Goal: Task Accomplishment & Management: Manage account settings

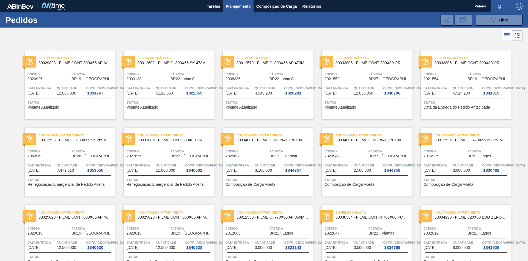
click at [237, 6] on span "Planejamento" at bounding box center [238, 6] width 25 height 7
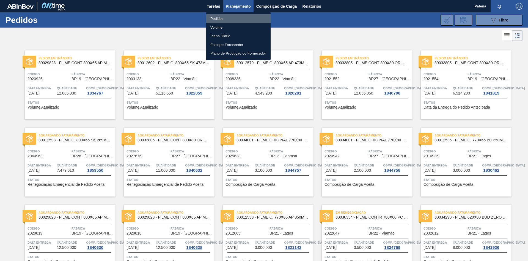
click at [215, 17] on li "Pedidos" at bounding box center [238, 18] width 65 height 9
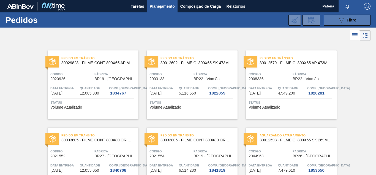
click at [335, 21] on button "089F7B8B-B2A5-4AFE-B5C0-19BA573D28AC Filtro" at bounding box center [347, 20] width 47 height 11
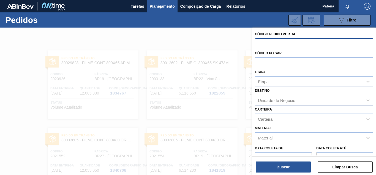
click at [266, 44] on input "text" at bounding box center [314, 43] width 118 height 10
paste input "2032531"
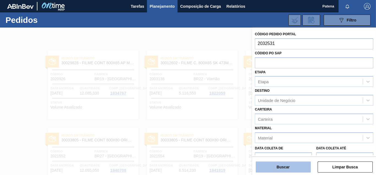
type input "2032531"
click at [270, 165] on button "Buscar" at bounding box center [283, 166] width 55 height 11
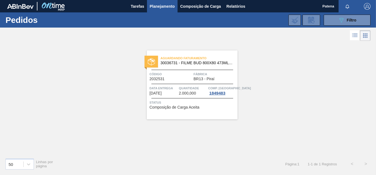
click at [179, 76] on span "Código" at bounding box center [170, 74] width 43 height 6
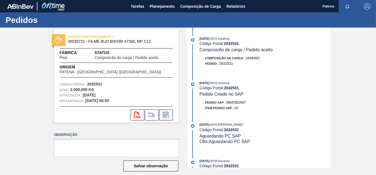
click at [168, 114] on icon at bounding box center [165, 115] width 4 height 3
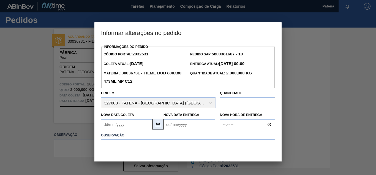
click at [161, 126] on img at bounding box center [158, 124] width 7 height 7
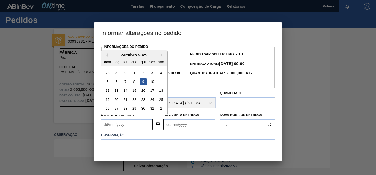
click at [138, 126] on Coleta2032531 "Nova Data Coleta" at bounding box center [126, 124] width 51 height 11
click at [134, 111] on div "29" at bounding box center [133, 108] width 7 height 7
type Coleta2032531 "[DATE]"
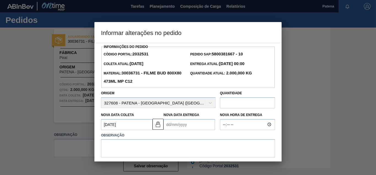
click at [186, 128] on Entrega2032531 "Nova Data Entrega" at bounding box center [188, 124] width 51 height 11
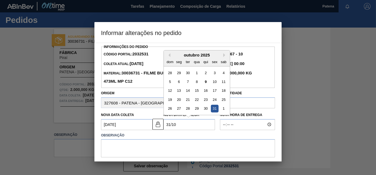
type Entrega2032531 "[DATE]"
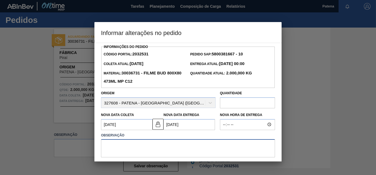
click at [160, 145] on textarea at bounding box center [188, 148] width 174 height 18
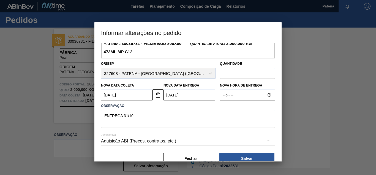
scroll to position [41, 0]
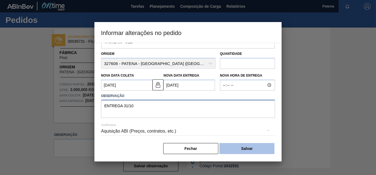
type textarea "ENTREGA 31/10"
click at [252, 149] on button "Salvar" at bounding box center [246, 148] width 55 height 11
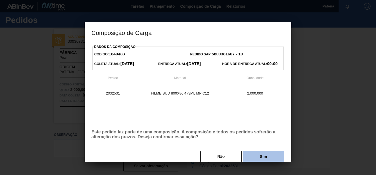
click at [255, 156] on button "Sim" at bounding box center [263, 156] width 41 height 11
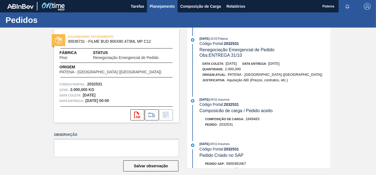
click at [159, 8] on span "Planejamento" at bounding box center [162, 6] width 25 height 7
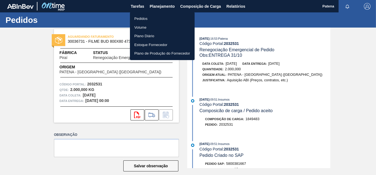
click at [154, 16] on li "Pedidos" at bounding box center [162, 18] width 65 height 9
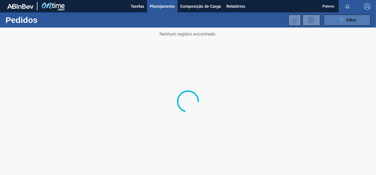
click at [346, 20] on div "089F7B8B-B2A5-4AFE-B5C0-19BA573D28AC Filtro" at bounding box center [347, 20] width 18 height 7
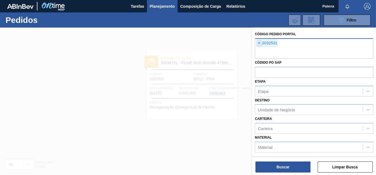
click at [260, 44] on span "×" at bounding box center [259, 43] width 5 height 7
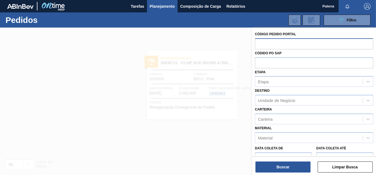
click at [279, 45] on input "text" at bounding box center [314, 43] width 118 height 10
paste input "2012065"
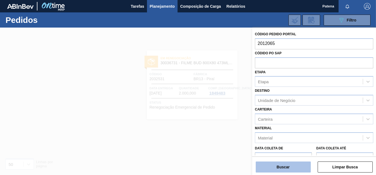
type input "2012065"
click at [292, 167] on button "Buscar" at bounding box center [283, 166] width 55 height 11
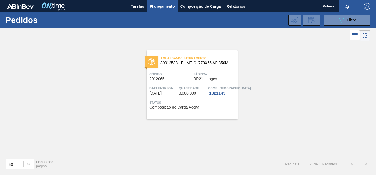
click at [178, 77] on span "Código" at bounding box center [170, 74] width 43 height 6
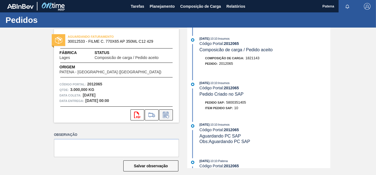
click at [167, 114] on icon at bounding box center [166, 114] width 9 height 7
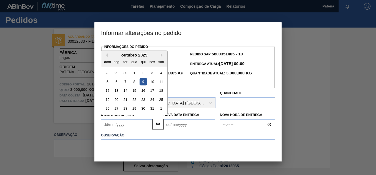
click at [135, 126] on Coleta2012065 "Nova Data Coleta" at bounding box center [126, 124] width 51 height 11
click at [126, 109] on div "28" at bounding box center [125, 108] width 7 height 7
type Coleta2012065 "[DATE]"
type Entrega2012065 "[DATE]"
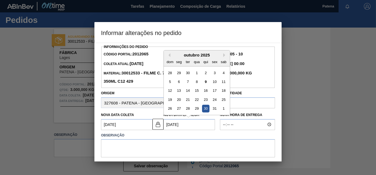
click at [171, 127] on Entrega2012065 "[DATE]" at bounding box center [188, 124] width 51 height 11
click at [156, 123] on img at bounding box center [158, 124] width 7 height 7
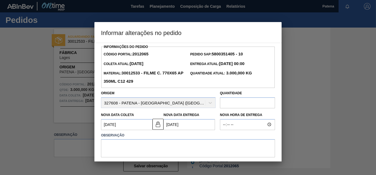
click at [152, 140] on div "Observação" at bounding box center [188, 144] width 174 height 26
click at [137, 146] on textarea at bounding box center [188, 148] width 174 height 18
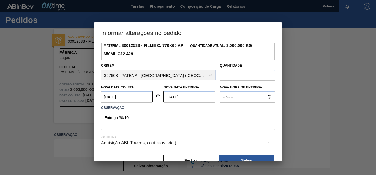
scroll to position [41, 0]
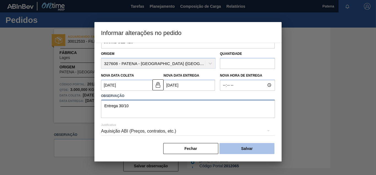
type textarea "Entrega 30/10"
click at [240, 149] on button "Salvar" at bounding box center [246, 148] width 55 height 11
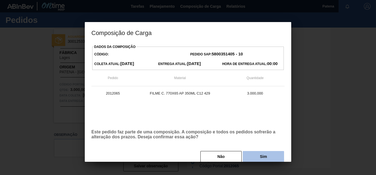
click at [252, 157] on button "Sim" at bounding box center [263, 156] width 41 height 11
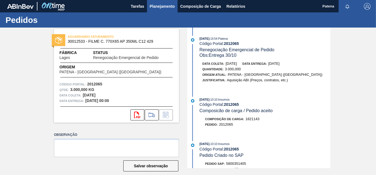
click at [156, 8] on span "Planejamento" at bounding box center [162, 6] width 25 height 7
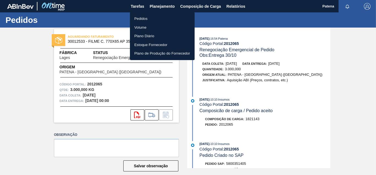
click at [153, 18] on li "Pedidos" at bounding box center [162, 18] width 65 height 9
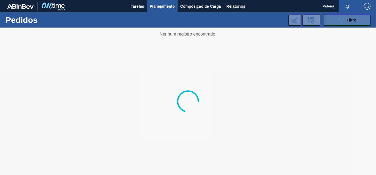
click at [341, 19] on icon at bounding box center [341, 20] width 4 height 5
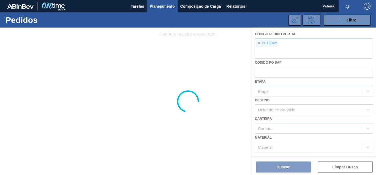
click at [259, 45] on div at bounding box center [188, 101] width 376 height 147
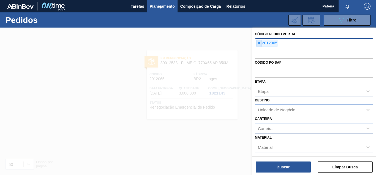
click at [260, 44] on span "×" at bounding box center [259, 43] width 5 height 7
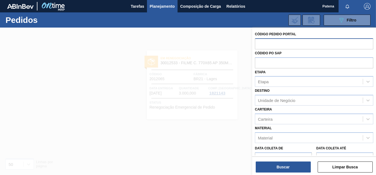
click at [260, 44] on input "text" at bounding box center [314, 43] width 118 height 10
paste input "2022676"
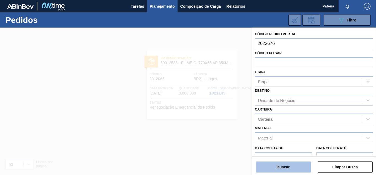
type input "2022676"
click at [292, 166] on button "Buscar" at bounding box center [283, 166] width 55 height 11
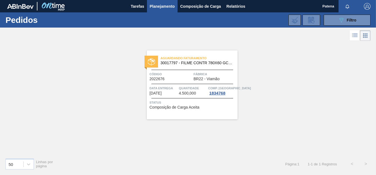
click at [180, 81] on div "Aguardando Faturamento 30017797 - FILME CONTR 780X60 GCA ZERO 350ML NIV22 Códig…" at bounding box center [192, 84] width 91 height 69
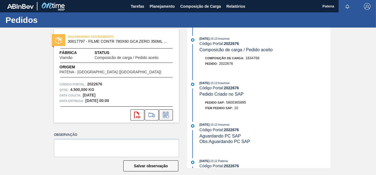
click at [165, 116] on icon at bounding box center [165, 115] width 4 height 3
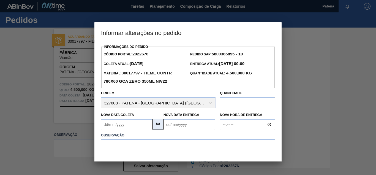
click at [159, 129] on button at bounding box center [157, 124] width 11 height 11
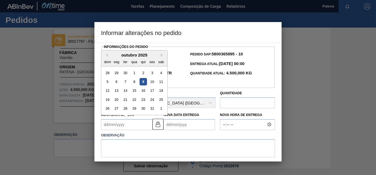
click at [130, 124] on Coleta2022676 "Nova Data Coleta" at bounding box center [126, 124] width 51 height 11
click at [115, 109] on div "27" at bounding box center [116, 108] width 7 height 7
type Coleta2022676 "[DATE]"
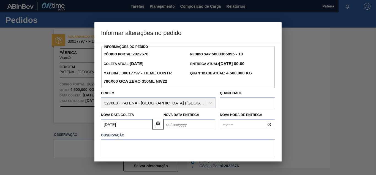
click at [170, 125] on Entrega2022676 "Nova Data Entrega" at bounding box center [188, 124] width 51 height 11
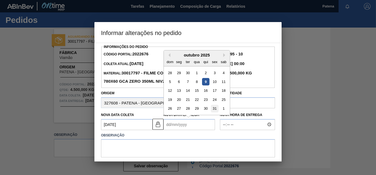
click at [216, 110] on div "31" at bounding box center [214, 108] width 7 height 7
type Entrega2022676 "[DATE]"
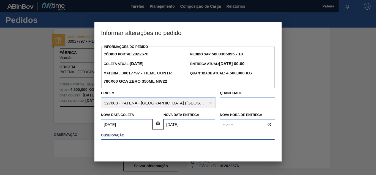
click at [116, 150] on textarea at bounding box center [188, 148] width 174 height 18
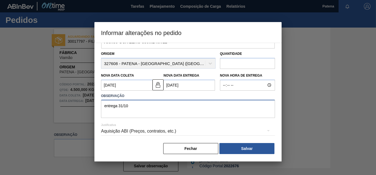
scroll to position [41, 0]
type textarea "entrega 31/10"
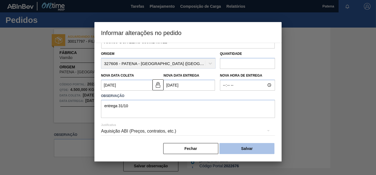
click at [255, 149] on button "Salvar" at bounding box center [246, 148] width 55 height 11
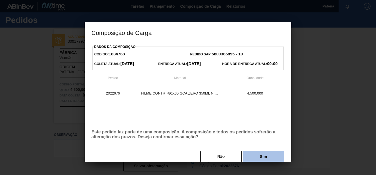
click at [257, 159] on button "Sim" at bounding box center [263, 156] width 41 height 11
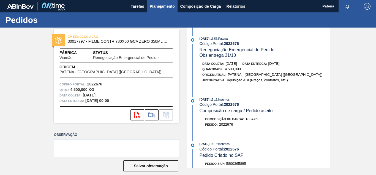
click at [159, 8] on span "Planejamento" at bounding box center [162, 6] width 25 height 7
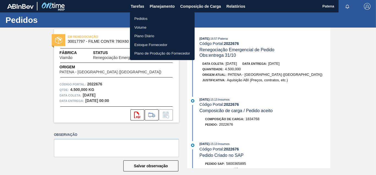
click at [163, 19] on li "Pedidos" at bounding box center [162, 18] width 65 height 9
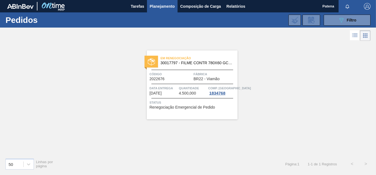
click at [185, 89] on span "Quantidade" at bounding box center [193, 88] width 28 height 6
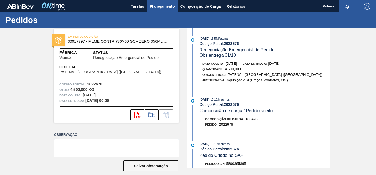
click at [156, 8] on span "Planejamento" at bounding box center [162, 6] width 25 height 7
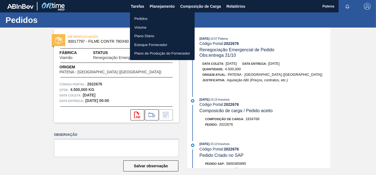
click at [159, 21] on li "Pedidos" at bounding box center [162, 18] width 65 height 9
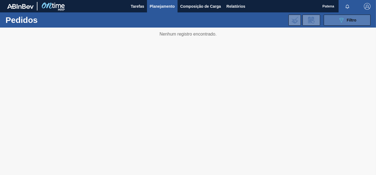
click at [341, 20] on icon "089F7B8B-B2A5-4AFE-B5C0-19BA573D28AC" at bounding box center [341, 20] width 7 height 7
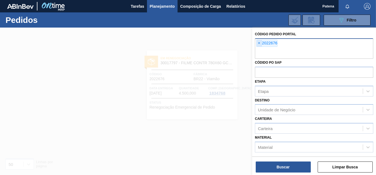
click at [258, 44] on span "×" at bounding box center [259, 43] width 5 height 7
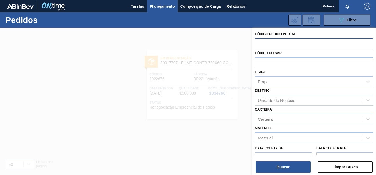
click at [260, 42] on input "text" at bounding box center [314, 43] width 118 height 10
paste input "2032612"
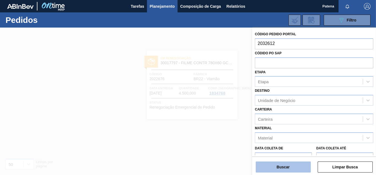
type input "2032612"
click at [282, 166] on button "Buscar" at bounding box center [283, 166] width 55 height 11
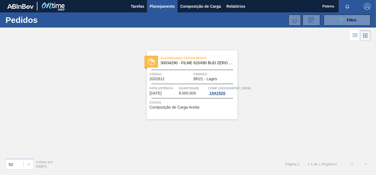
click at [166, 69] on div "Aguardando Faturamento 30034290 - FILME 620X80 BUD ZERO 350 SLK C8 Código 20326…" at bounding box center [192, 84] width 91 height 69
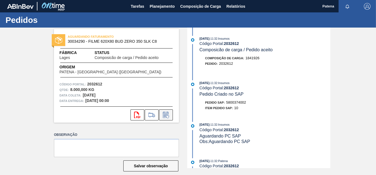
click at [167, 113] on icon at bounding box center [166, 114] width 9 height 7
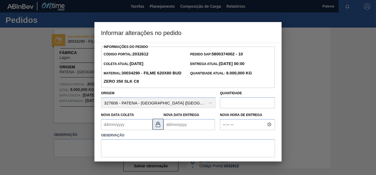
click at [158, 125] on img at bounding box center [158, 124] width 7 height 7
click at [131, 126] on Coleta2032612 "Nova Data Coleta" at bounding box center [126, 124] width 51 height 11
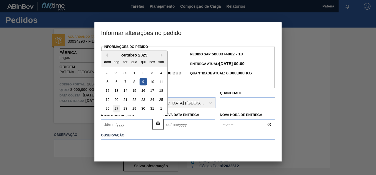
click at [118, 110] on div "27" at bounding box center [116, 108] width 7 height 7
type Coleta2032612 "[DATE]"
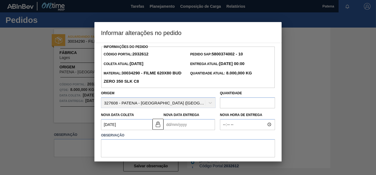
click at [174, 126] on Entrega2032612 "Nova Data Entrega" at bounding box center [188, 124] width 51 height 11
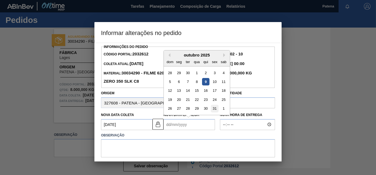
click at [214, 110] on div "31" at bounding box center [214, 108] width 7 height 7
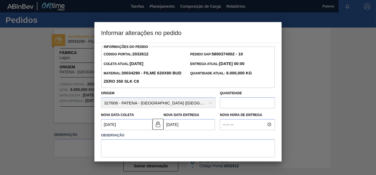
type Entrega2032612 "[DATE]"
click at [152, 146] on textarea at bounding box center [188, 148] width 174 height 18
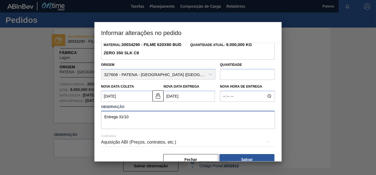
scroll to position [41, 0]
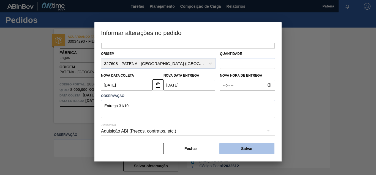
type textarea "Entrega 31/10"
click at [251, 151] on button "Salvar" at bounding box center [246, 148] width 55 height 11
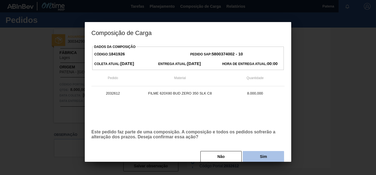
click at [258, 156] on button "Sim" at bounding box center [263, 156] width 41 height 11
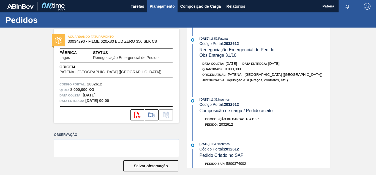
click at [167, 5] on span "Planejamento" at bounding box center [162, 6] width 25 height 7
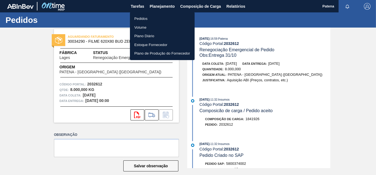
click at [150, 20] on li "Pedidos" at bounding box center [162, 18] width 65 height 9
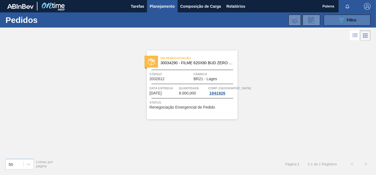
click at [329, 19] on button "089F7B8B-B2A5-4AFE-B5C0-19BA573D28AC Filtro" at bounding box center [347, 20] width 47 height 11
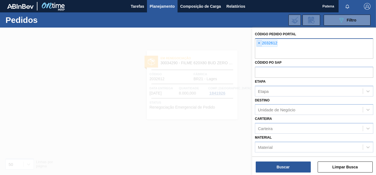
click at [260, 42] on span "×" at bounding box center [259, 43] width 5 height 7
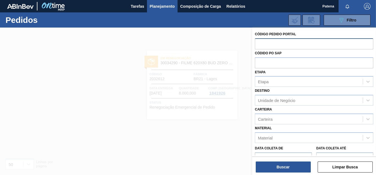
click at [260, 44] on input "text" at bounding box center [314, 43] width 118 height 10
paste input "2025638"
type input "2025638"
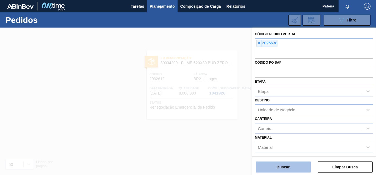
click at [294, 167] on button "Buscar" at bounding box center [283, 166] width 55 height 11
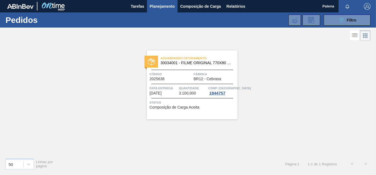
click at [190, 81] on div "Aguardando Faturamento 30034001 - FILME ORIGINAL 770X80 350X12 MP Código 202563…" at bounding box center [192, 84] width 91 height 69
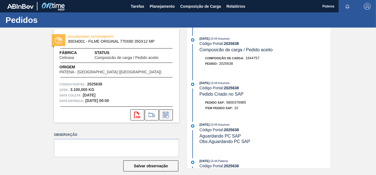
click at [166, 114] on icon at bounding box center [166, 114] width 9 height 7
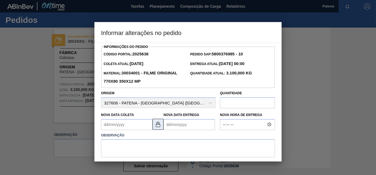
click at [161, 126] on button at bounding box center [157, 124] width 11 height 11
click at [128, 127] on Coleta2025638 "Nova Data Coleta" at bounding box center [126, 124] width 51 height 11
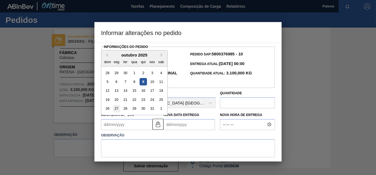
click at [114, 109] on div "27" at bounding box center [116, 108] width 7 height 7
type Coleta2025638 "[DATE]"
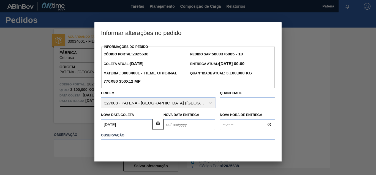
click at [184, 125] on Entrega2025638 "Nova Data Entrega" at bounding box center [188, 124] width 51 height 11
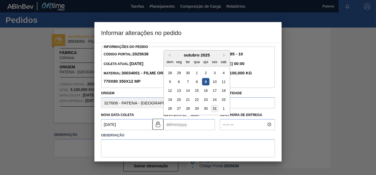
click at [215, 110] on div "31" at bounding box center [214, 108] width 7 height 7
type Entrega2025638 "[DATE]"
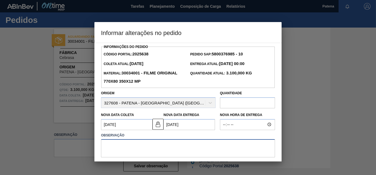
click at [115, 153] on textarea at bounding box center [188, 148] width 174 height 18
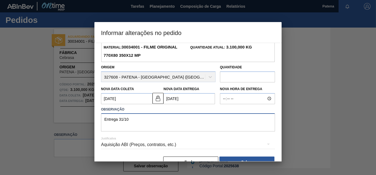
scroll to position [41, 0]
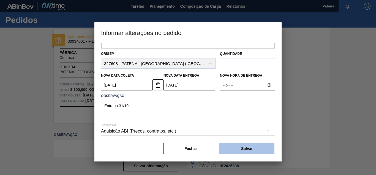
type textarea "Entrega 31/10"
click at [243, 146] on button "Salvar" at bounding box center [246, 148] width 55 height 11
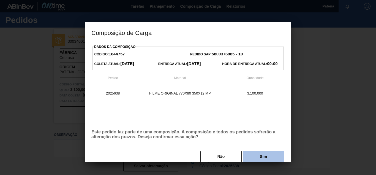
click at [255, 156] on button "Sim" at bounding box center [263, 156] width 41 height 11
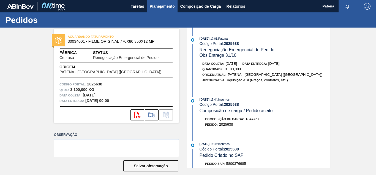
click at [154, 8] on span "Planejamento" at bounding box center [162, 6] width 25 height 7
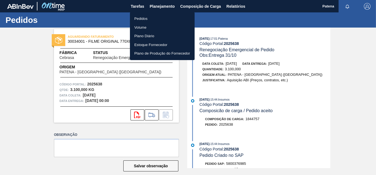
click at [149, 19] on li "Pedidos" at bounding box center [162, 18] width 65 height 9
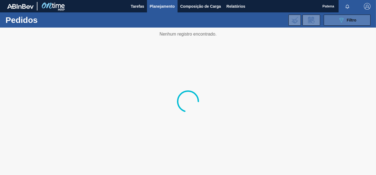
click at [347, 24] on button "089F7B8B-B2A5-4AFE-B5C0-19BA573D28AC Filtro" at bounding box center [347, 20] width 47 height 11
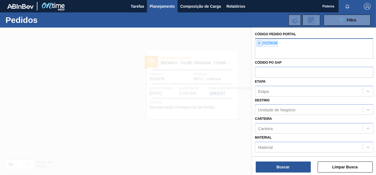
click at [259, 45] on span "×" at bounding box center [259, 43] width 5 height 7
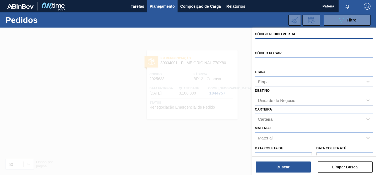
click at [260, 46] on input "text" at bounding box center [314, 43] width 118 height 10
paste input "2020942"
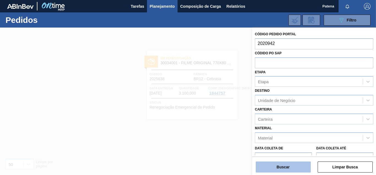
type input "2020942"
click at [293, 171] on button "Buscar" at bounding box center [283, 166] width 55 height 11
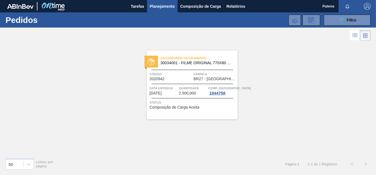
click at [178, 92] on div "Data Entrega [DATE] Quantidade 2.500,000 Comp. Carga 1844758" at bounding box center [192, 90] width 91 height 10
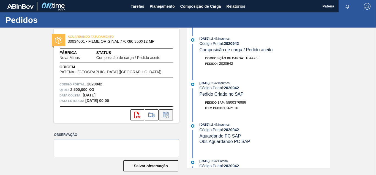
click at [164, 114] on icon at bounding box center [165, 115] width 4 height 3
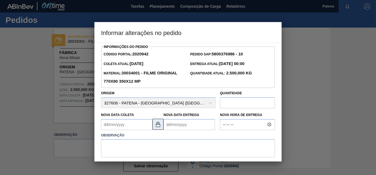
click at [160, 126] on img at bounding box center [158, 124] width 7 height 7
click at [135, 127] on Coleta2020942 "Nova Data Coleta" at bounding box center [126, 124] width 51 height 11
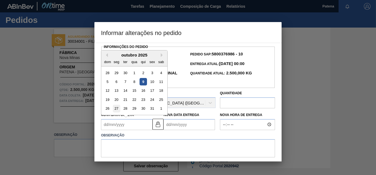
click at [118, 110] on div "27" at bounding box center [116, 108] width 7 height 7
type Coleta2020942 "[DATE]"
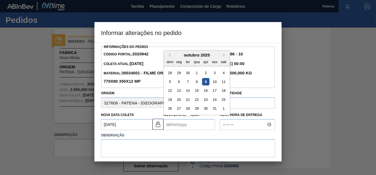
click at [180, 125] on Entrega2020942 "Nova Data Entrega" at bounding box center [188, 124] width 51 height 11
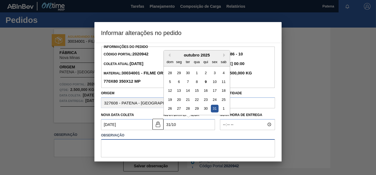
type Entrega2020942 "[DATE]"
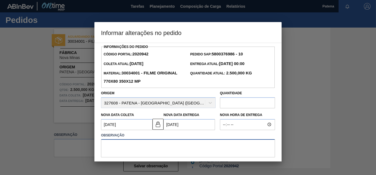
click at [175, 150] on textarea at bounding box center [188, 148] width 174 height 18
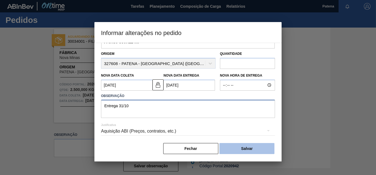
type textarea "Entrega 31/10"
click at [246, 149] on button "Salvar" at bounding box center [246, 148] width 55 height 11
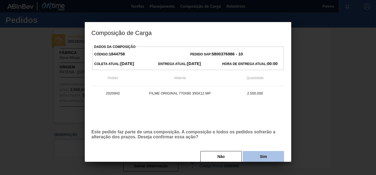
click at [263, 157] on button "Sim" at bounding box center [263, 156] width 41 height 11
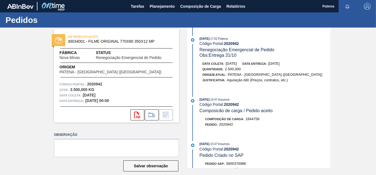
click at [146, 82] on div "EM RENEGOCIAÇÃO 30034001 - FILME ORIGINAL 770X80 350X12 MP Fábrica Nova Minas S…" at bounding box center [116, 76] width 125 height 94
click at [155, 11] on button "Planejamento" at bounding box center [162, 6] width 31 height 12
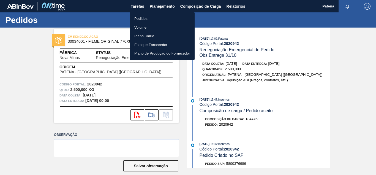
click at [140, 18] on li "Pedidos" at bounding box center [162, 18] width 65 height 9
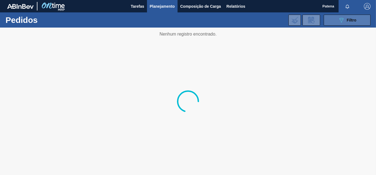
click at [336, 21] on button "089F7B8B-B2A5-4AFE-B5C0-19BA573D28AC Filtro" at bounding box center [347, 20] width 47 height 11
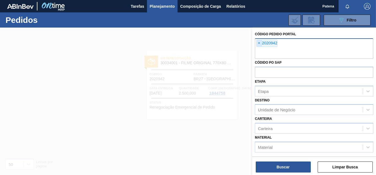
click at [259, 45] on span "×" at bounding box center [259, 43] width 5 height 7
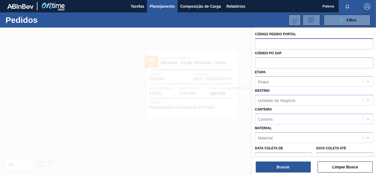
click at [269, 45] on input "text" at bounding box center [314, 43] width 118 height 10
paste input "2029819"
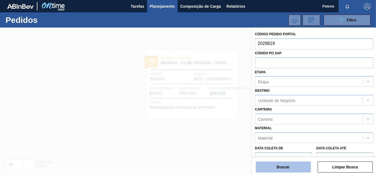
type input "2029819"
click at [295, 168] on button "Buscar" at bounding box center [283, 166] width 55 height 11
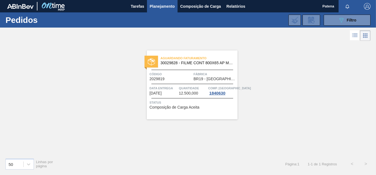
click at [189, 83] on div "Aguardando Faturamento 30029828 - FILME CONT 800X65 AP MP 473 C12 429 Código 20…" at bounding box center [192, 84] width 91 height 69
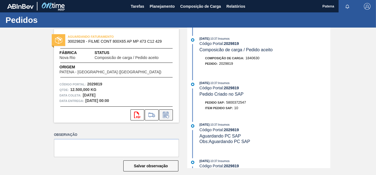
click at [169, 118] on icon at bounding box center [166, 114] width 9 height 7
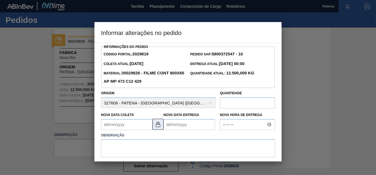
click at [157, 125] on img at bounding box center [158, 124] width 7 height 7
click at [122, 125] on Coleta2029819 "Nova Data Coleta" at bounding box center [126, 124] width 51 height 11
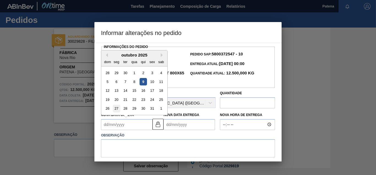
click at [117, 108] on div "27" at bounding box center [116, 108] width 7 height 7
type Coleta2029819 "[DATE]"
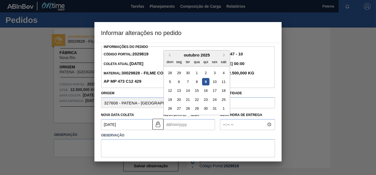
click at [176, 124] on Entrega2029819 "Nova Data Entrega" at bounding box center [188, 124] width 51 height 11
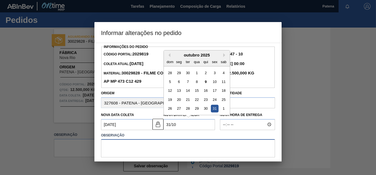
type Entrega2029819 "[DATE]"
click at [135, 151] on textarea at bounding box center [188, 148] width 174 height 18
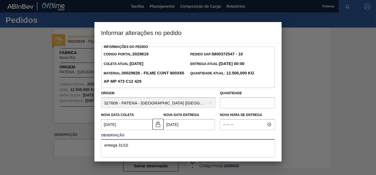
scroll to position [41, 0]
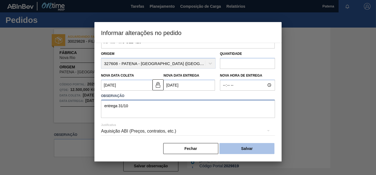
type textarea "entrega 31/10"
click at [253, 146] on button "Salvar" at bounding box center [246, 148] width 55 height 11
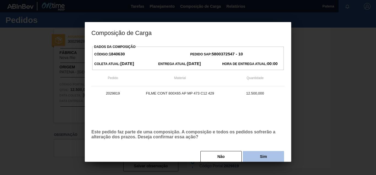
click at [257, 155] on button "Sim" at bounding box center [263, 156] width 41 height 11
